Goal: Find specific page/section: Find specific page/section

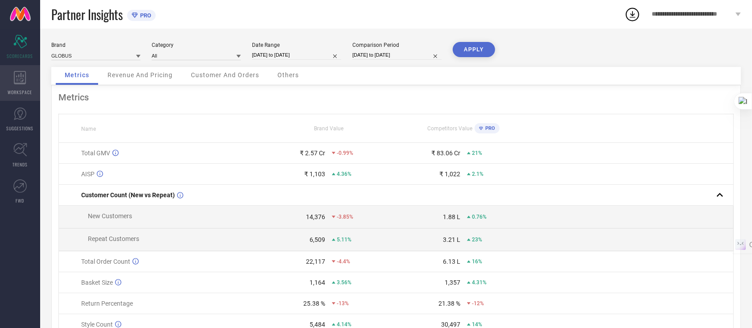
click at [15, 82] on icon at bounding box center [20, 77] width 12 height 13
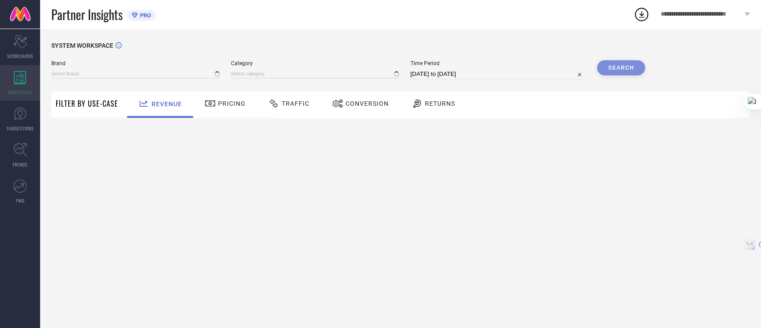
type input "GLOBUS"
type input "All"
